Goal: Find specific page/section: Find specific page/section

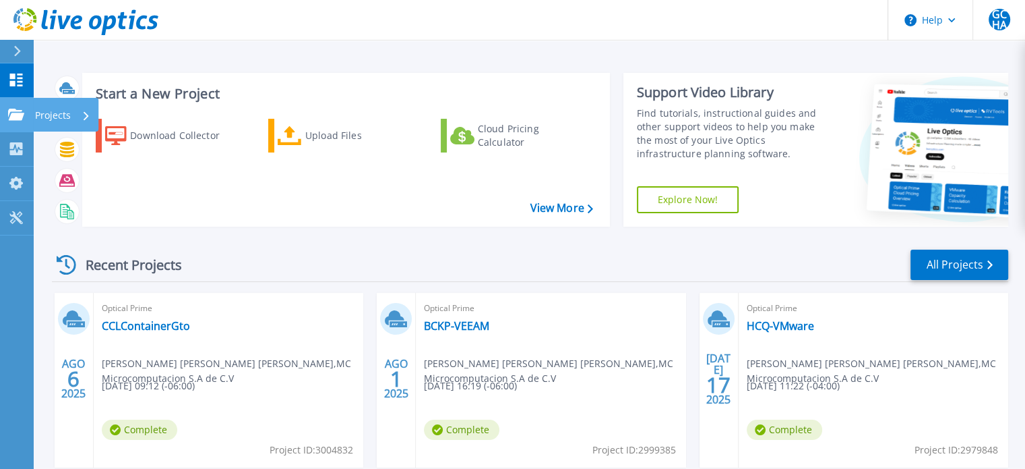
click at [59, 113] on p "Projects" at bounding box center [53, 115] width 36 height 35
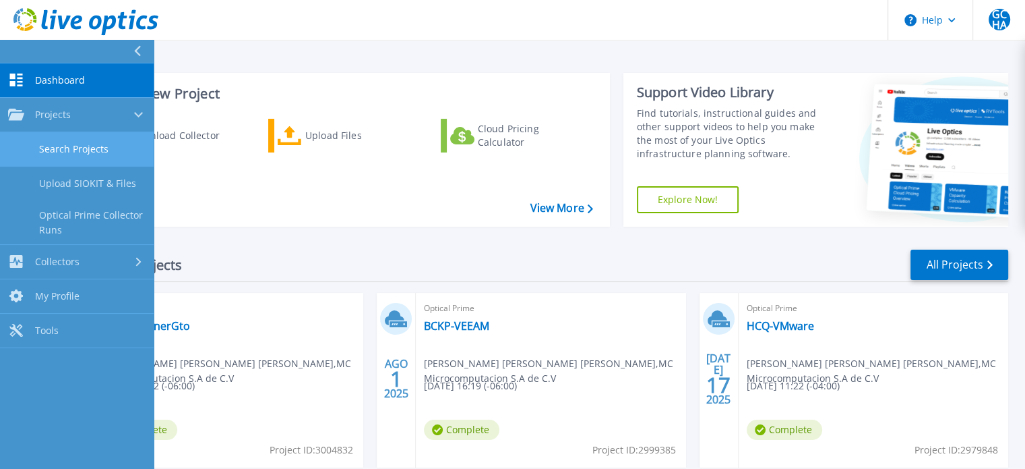
click at [94, 146] on link "Search Projects" at bounding box center [77, 149] width 154 height 34
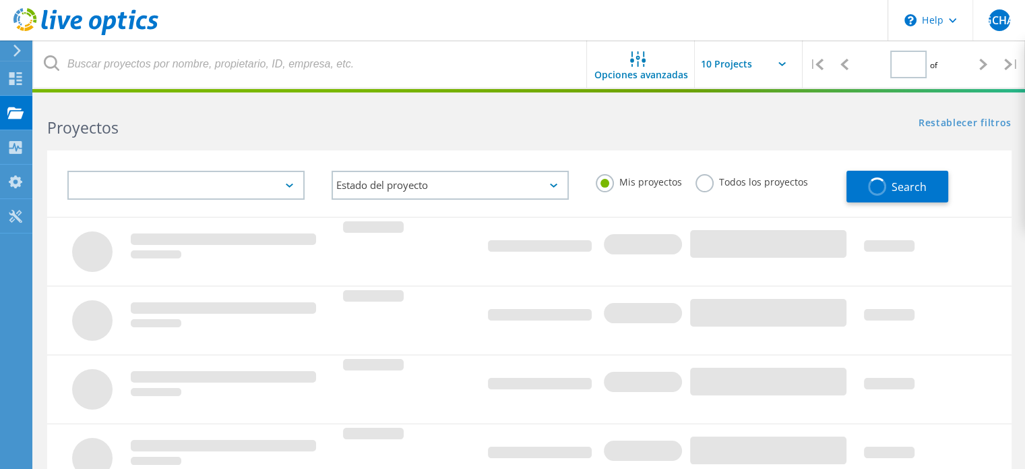
type input "1"
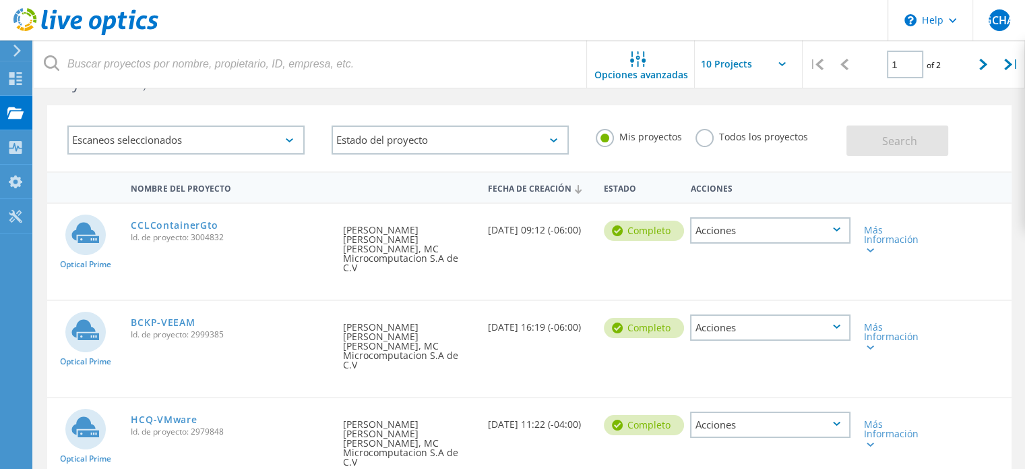
scroll to position [67, 0]
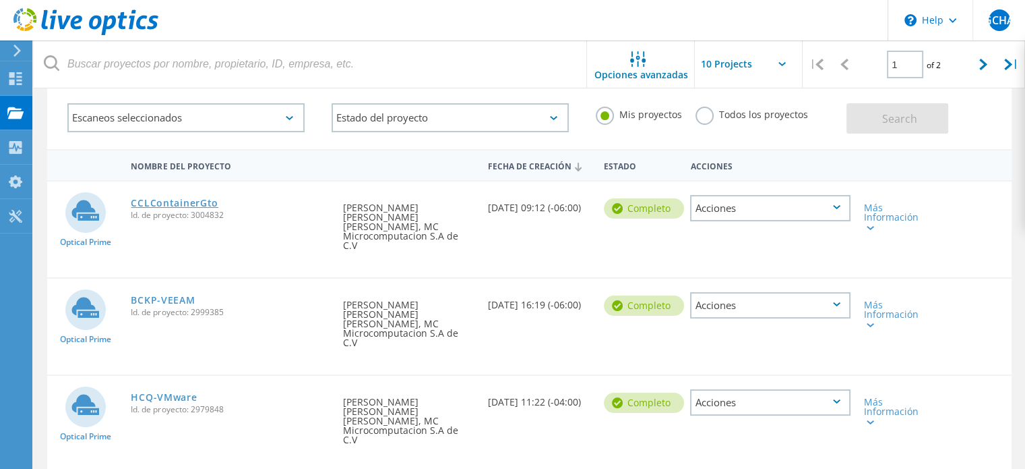
click at [196, 207] on link "CCLContainerGto" at bounding box center [175, 202] width 88 height 9
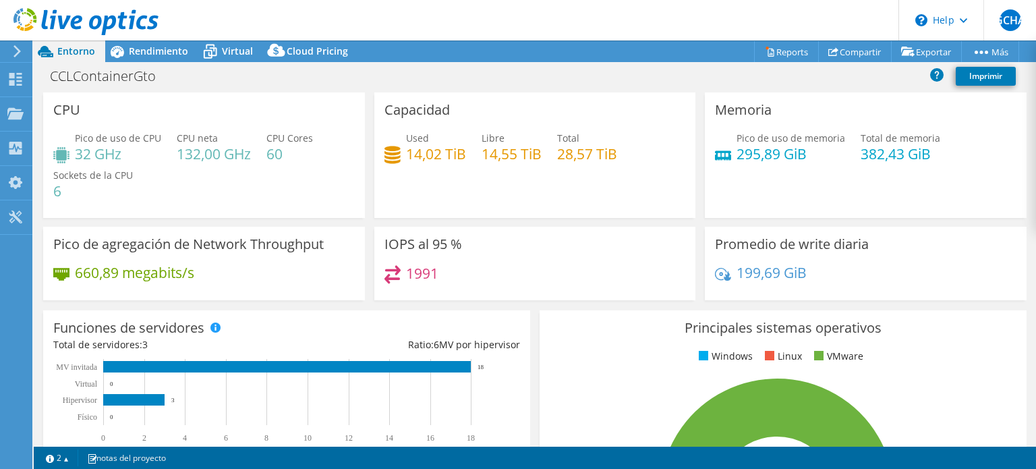
select select "USD"
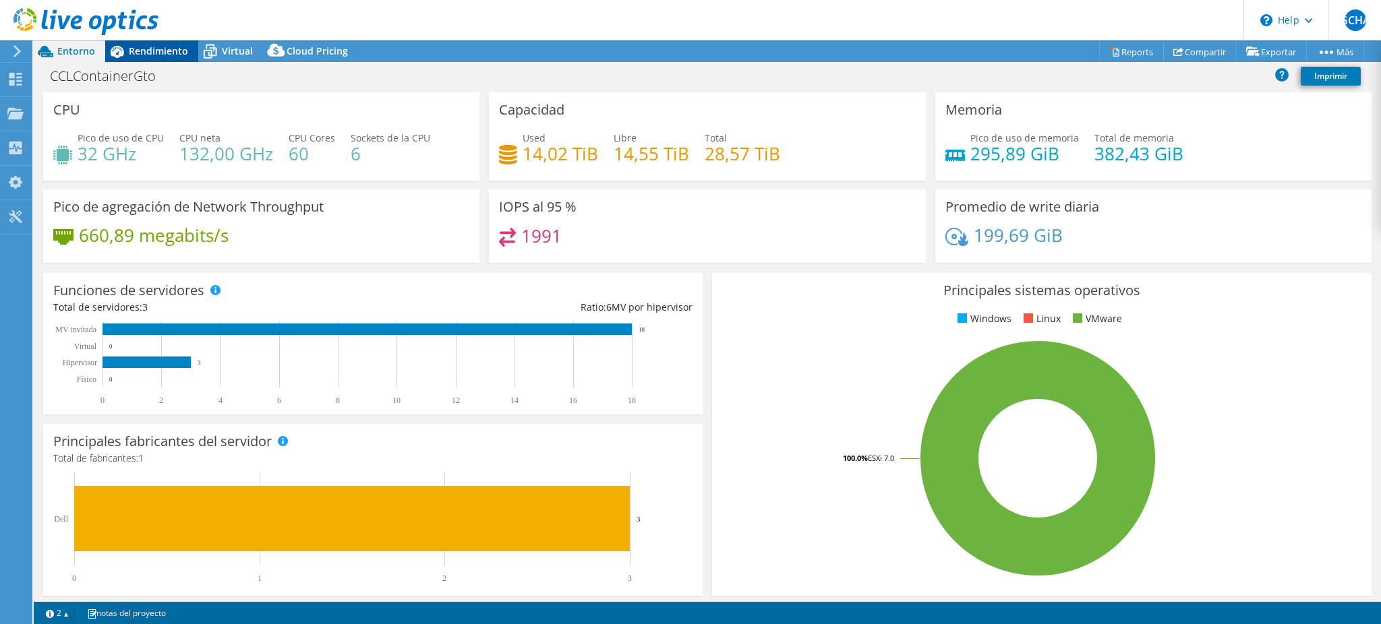
click at [167, 44] on span "Rendimiento" at bounding box center [158, 50] width 59 height 13
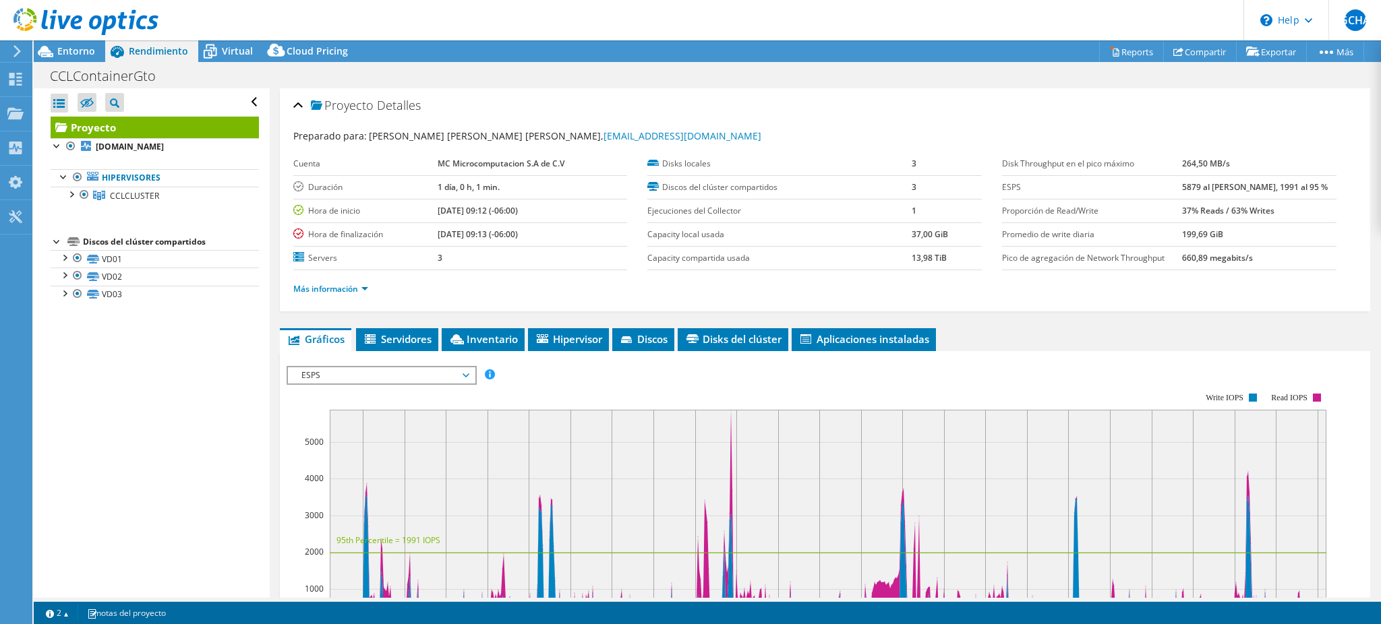
scroll to position [90, 0]
